Goal: Download file/media

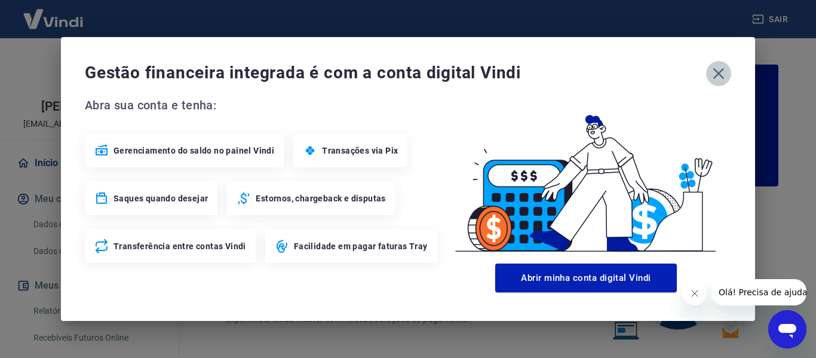
click at [717, 77] on icon "button" at bounding box center [718, 73] width 19 height 19
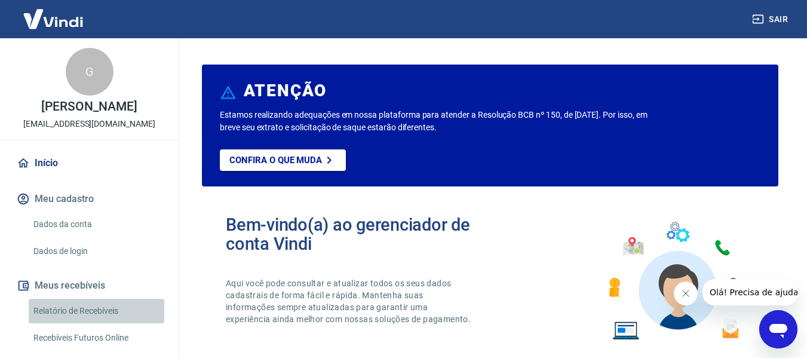
click at [110, 323] on link "Relatório de Recebíveis" at bounding box center [97, 311] width 136 height 24
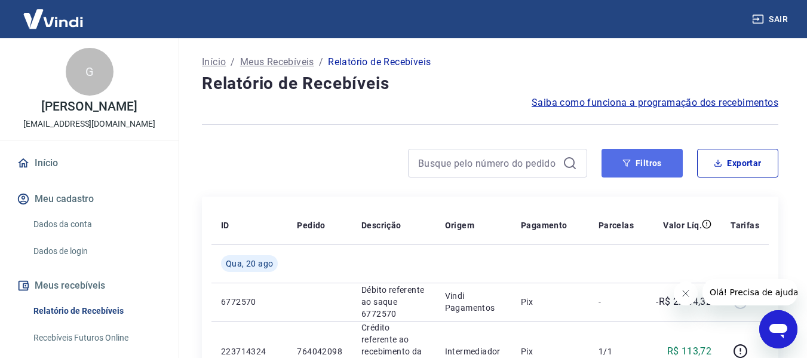
click at [666, 160] on button "Filtros" at bounding box center [641, 163] width 81 height 29
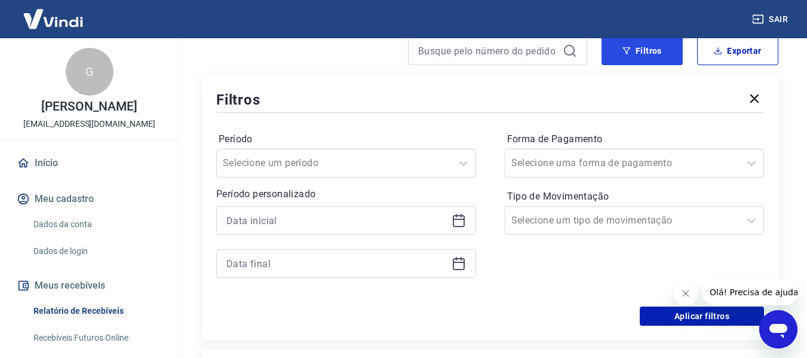
scroll to position [119, 0]
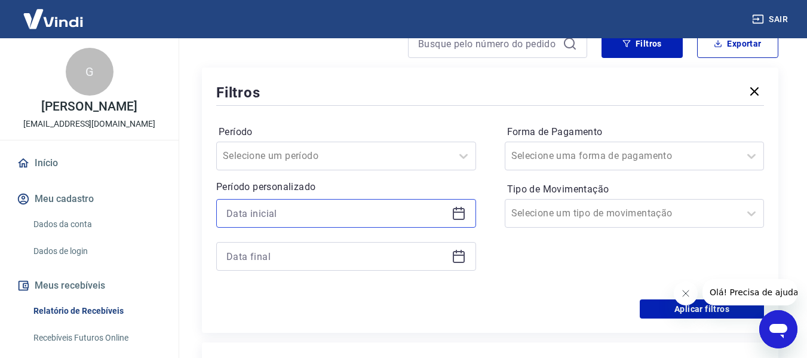
click at [349, 211] on input at bounding box center [336, 213] width 220 height 18
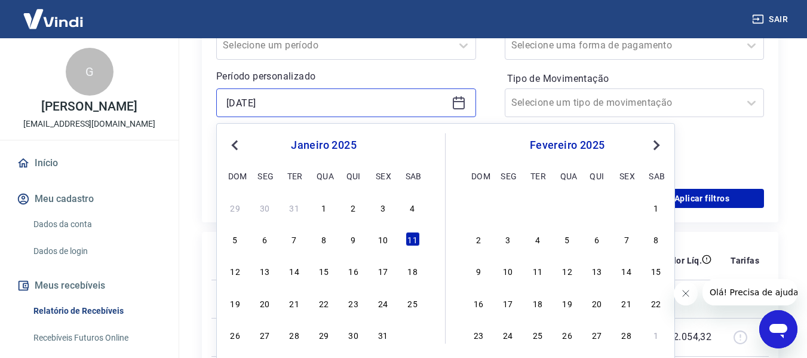
scroll to position [239, 0]
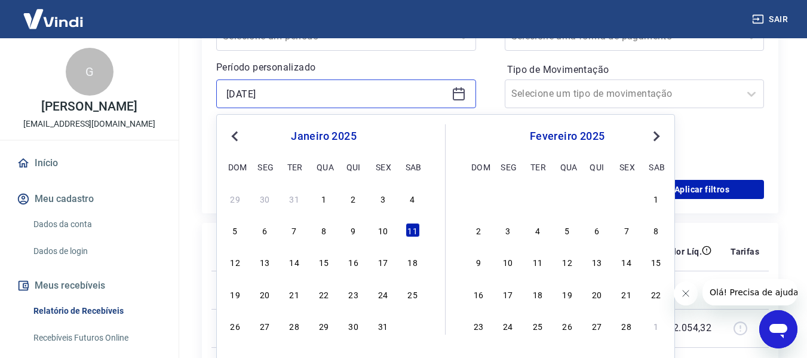
type input "[DATE]"
click at [739, 142] on div "Forma de Pagamento Selecione uma forma de pagamento Tipo de Movimentação Seleci…" at bounding box center [635, 84] width 260 height 162
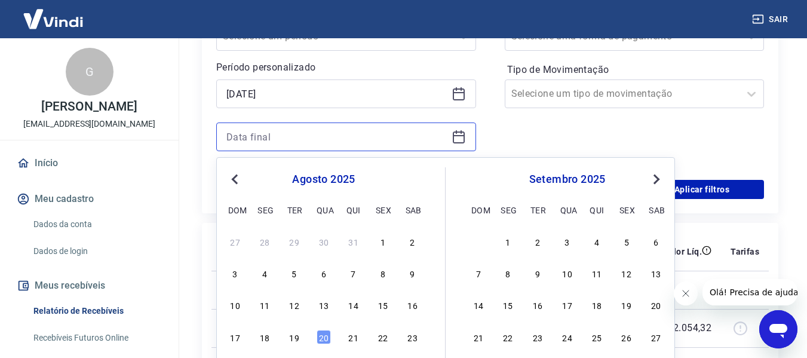
click at [293, 137] on input at bounding box center [336, 137] width 220 height 18
type input "[DATE]"
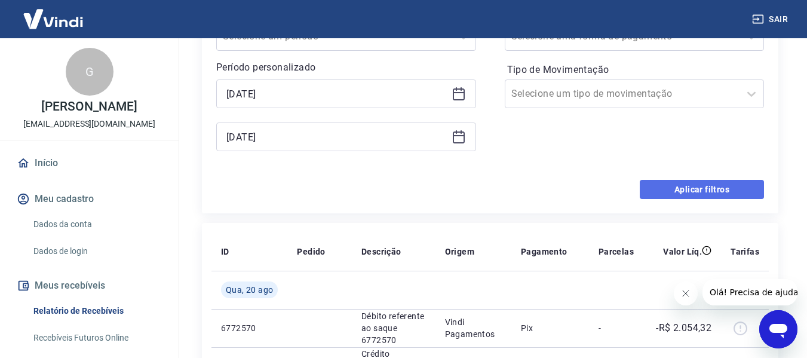
click at [661, 185] on button "Aplicar filtros" at bounding box center [702, 189] width 124 height 19
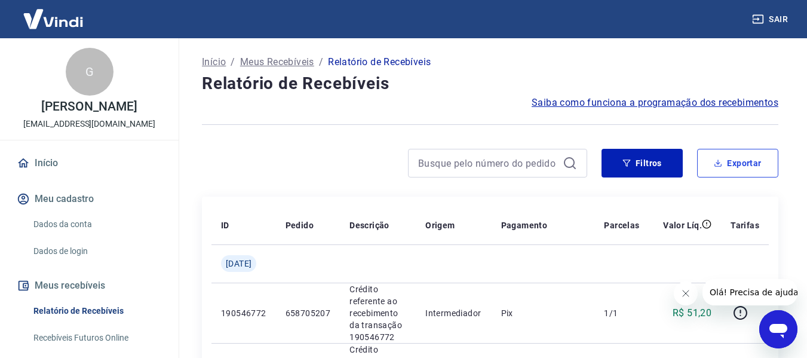
click at [720, 166] on icon "button" at bounding box center [718, 163] width 8 height 8
type input "[DATE]"
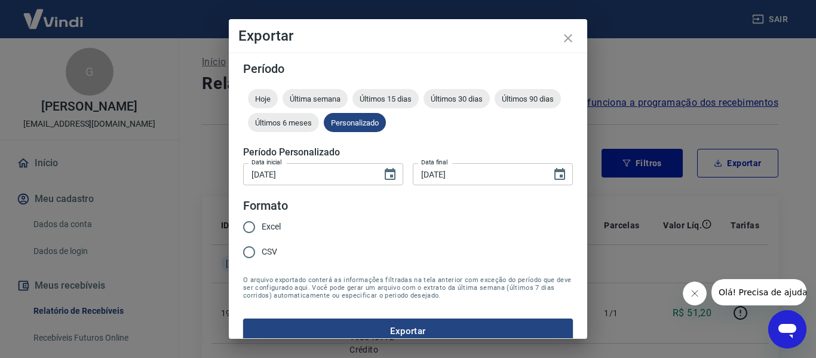
click at [265, 226] on span "Excel" at bounding box center [271, 226] width 19 height 13
click at [262, 226] on input "Excel" at bounding box center [249, 226] width 25 height 25
radio input "true"
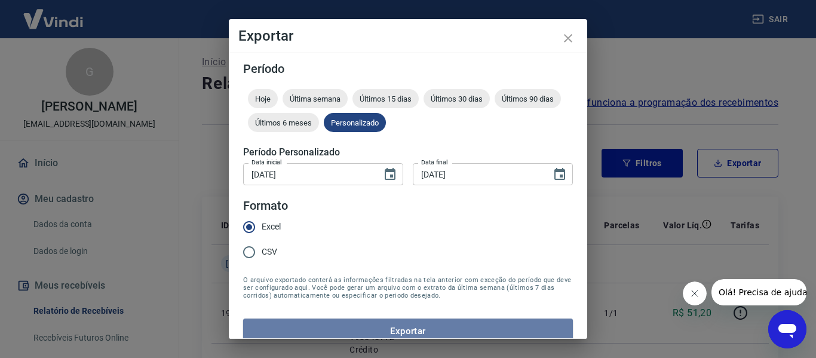
click at [471, 324] on button "Exportar" at bounding box center [408, 330] width 330 height 25
